Goal: Book appointment/travel/reservation

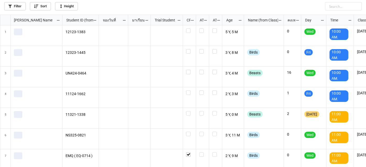
scroll to position [150, 363]
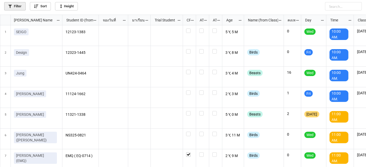
click at [20, 6] on link "Filter" at bounding box center [14, 6] width 21 height 8
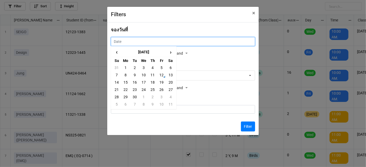
click at [185, 46] on input "text" at bounding box center [183, 41] width 144 height 9
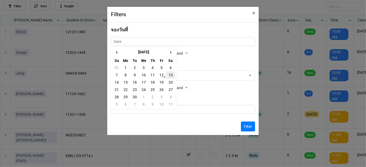
click at [171, 75] on td "13" at bounding box center [170, 75] width 9 height 7
type input "[DATE]"
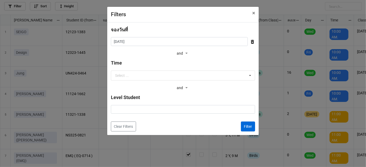
click at [254, 128] on div "จองวันที่ [DATE] ‹ [DATE] › Su Mo Tu We Th Fr Sa 31 1 2 3 4 5 6 7 8 9 10 11 12 …" at bounding box center [182, 79] width 151 height 113
click at [248, 125] on button "Filter" at bounding box center [248, 127] width 14 height 10
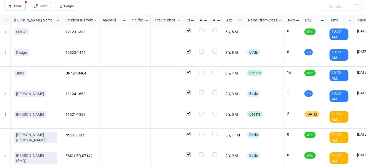
checkbox input "true"
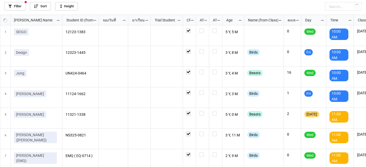
checkbox input "true"
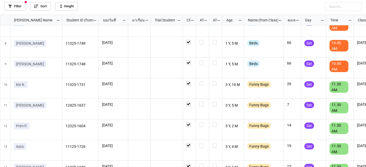
scroll to position [190, 0]
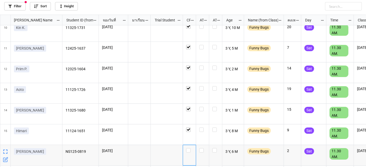
click at [188, 153] on div "grid" at bounding box center [189, 155] width 13 height 21
click at [188, 149] on label "grid" at bounding box center [189, 149] width 7 height 0
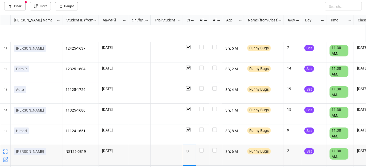
scroll to position [286, 0]
